Goal: Task Accomplishment & Management: Use online tool/utility

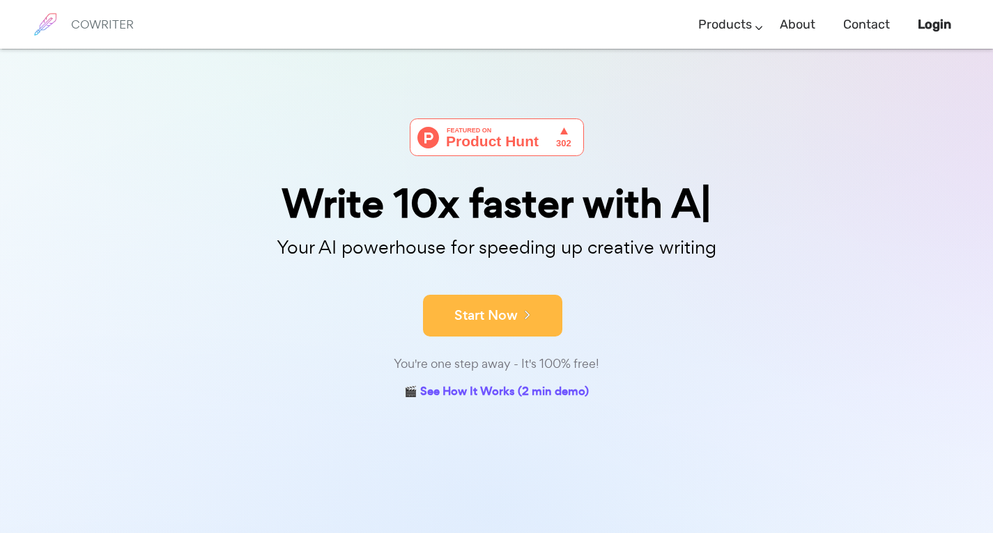
click at [534, 330] on button "Start Now" at bounding box center [492, 316] width 139 height 42
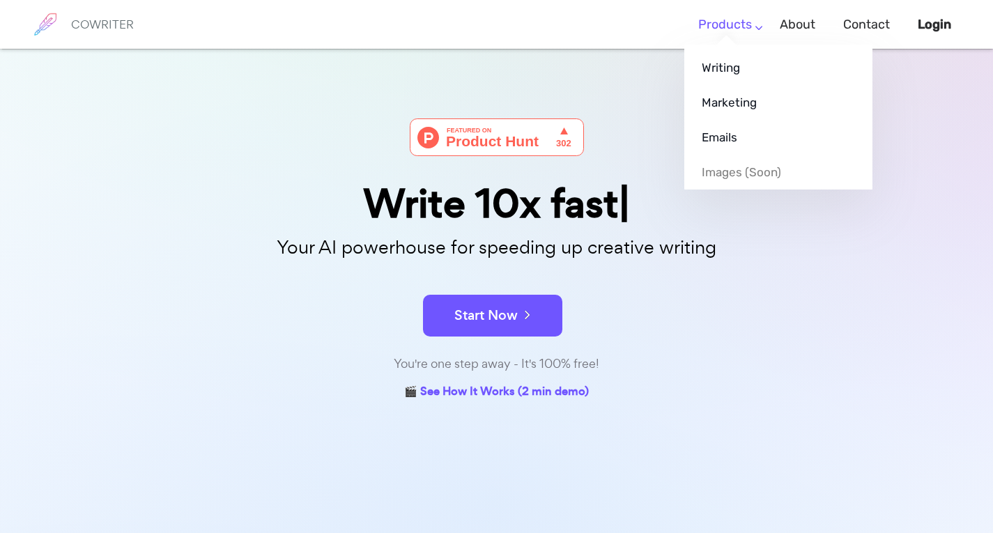
click at [745, 33] on link "Products" at bounding box center [725, 24] width 54 height 41
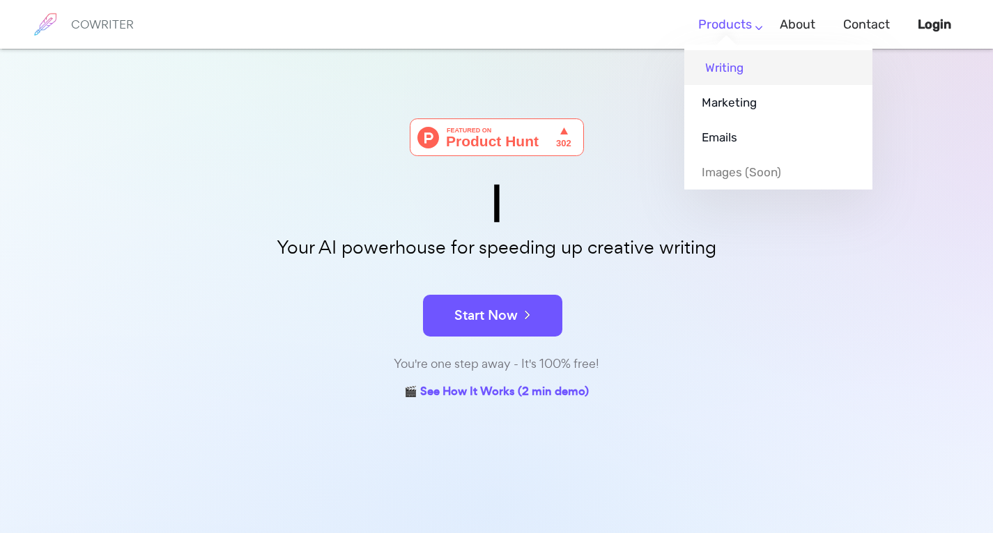
click at [735, 54] on link "Writing" at bounding box center [778, 67] width 188 height 35
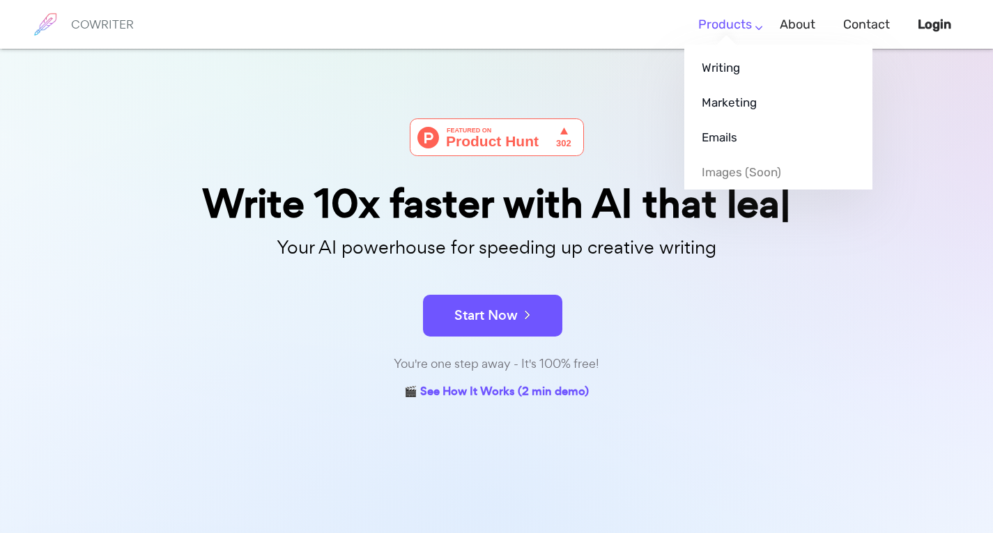
click at [726, 45] on ul "Writing Marketing Emails Images (soon)" at bounding box center [778, 117] width 188 height 145
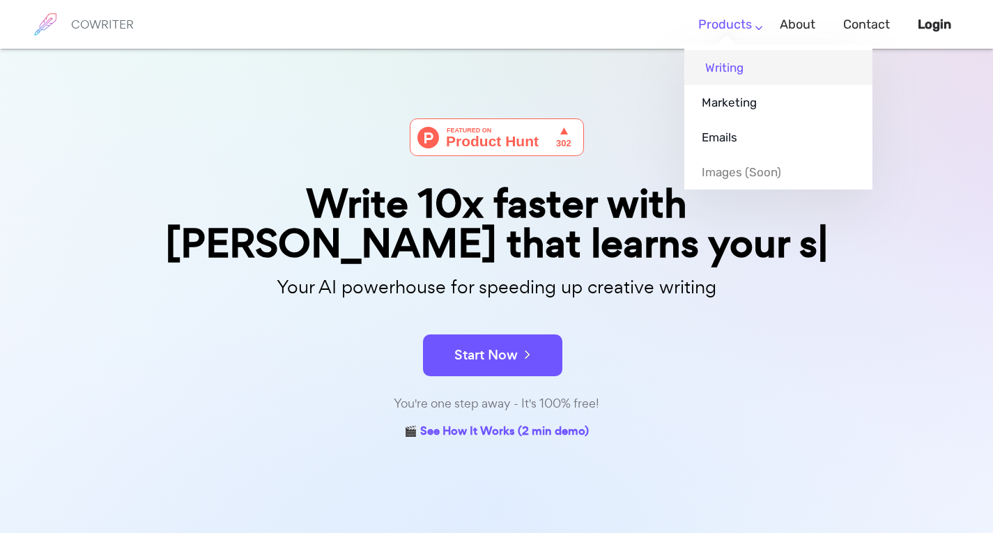
click at [725, 74] on link "Writing" at bounding box center [778, 67] width 188 height 35
